Goal: Information Seeking & Learning: Learn about a topic

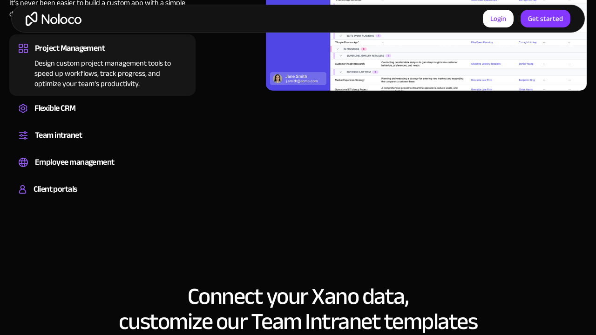
scroll to position [1063, 0]
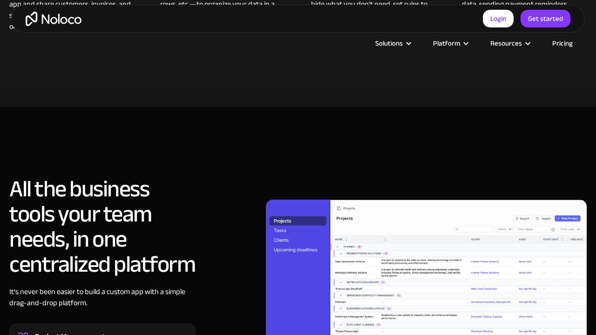
scroll to position [785, 0]
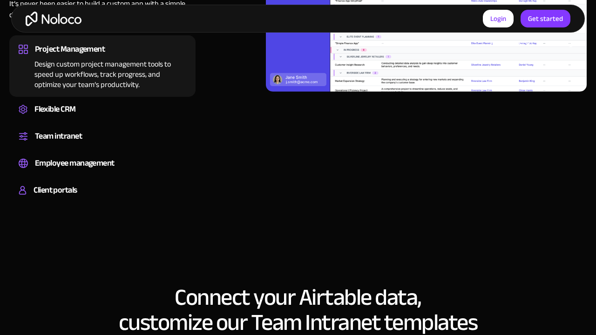
scroll to position [1062, 0]
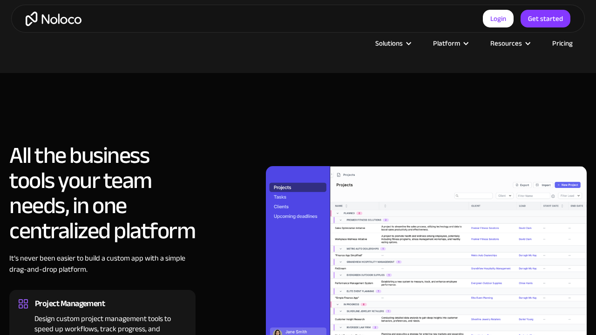
scroll to position [785, 0]
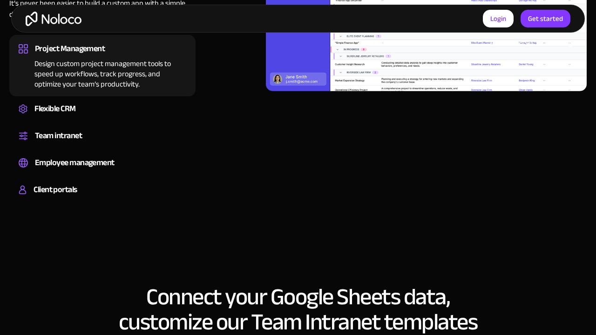
scroll to position [1063, 0]
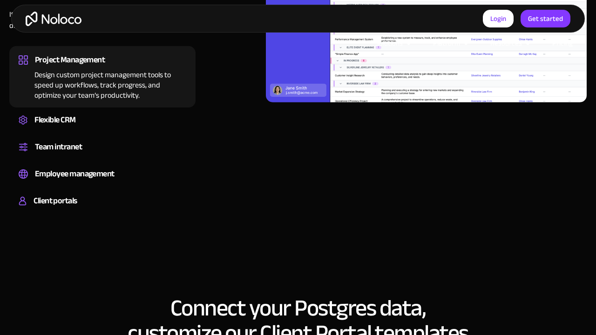
scroll to position [1063, 0]
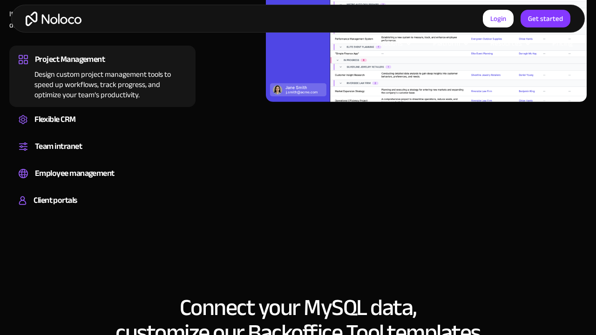
scroll to position [1063, 0]
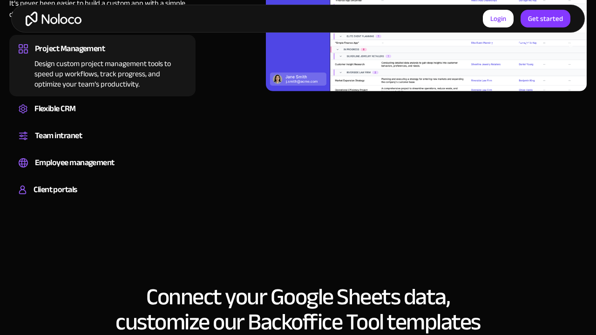
scroll to position [1063, 0]
